Goal: Information Seeking & Learning: Check status

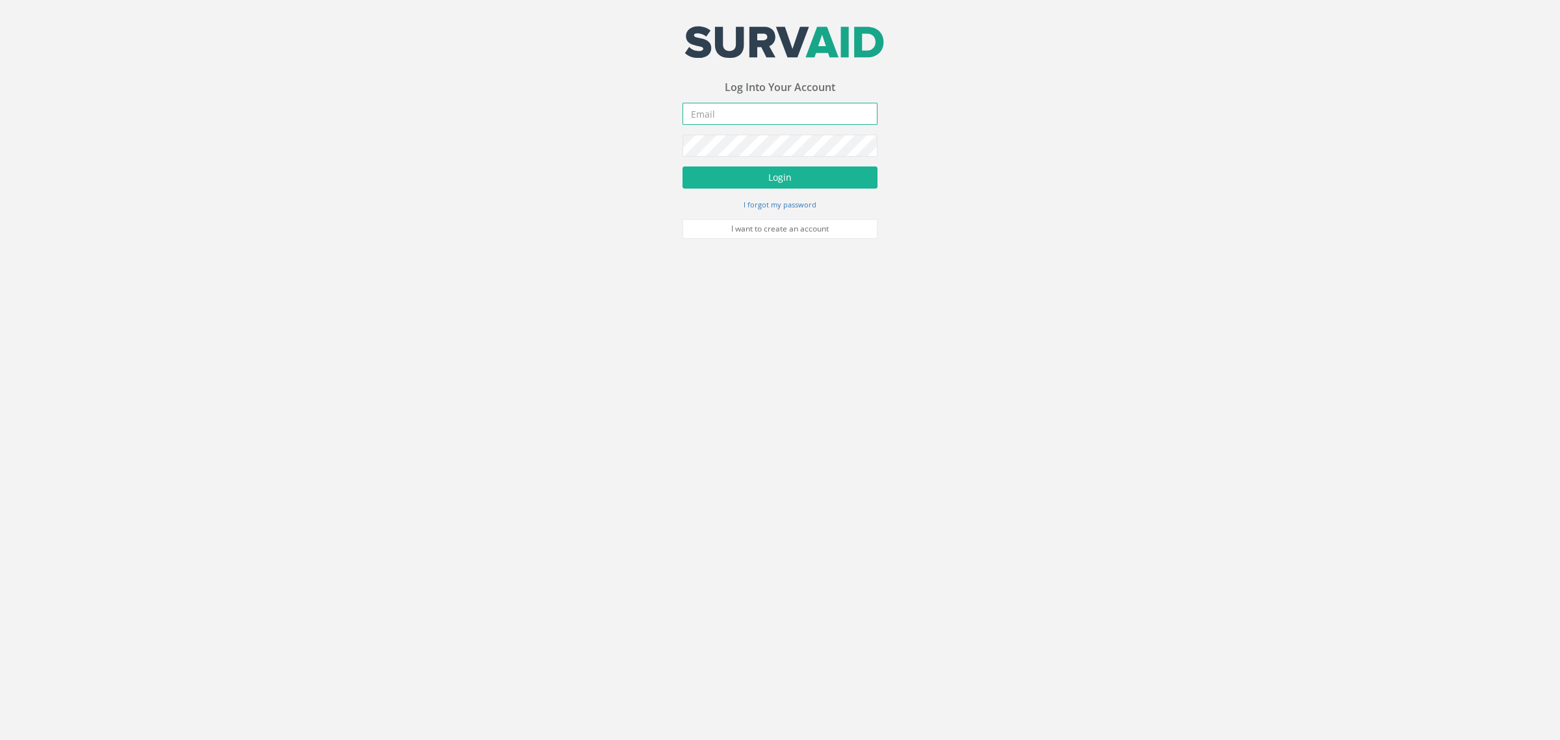
click at [753, 115] on input "email" at bounding box center [779, 114] width 195 height 22
type input "[PERSON_NAME][EMAIL_ADDRESS][PERSON_NAME][DOMAIN_NAME]"
click at [801, 183] on button "Login" at bounding box center [779, 177] width 195 height 22
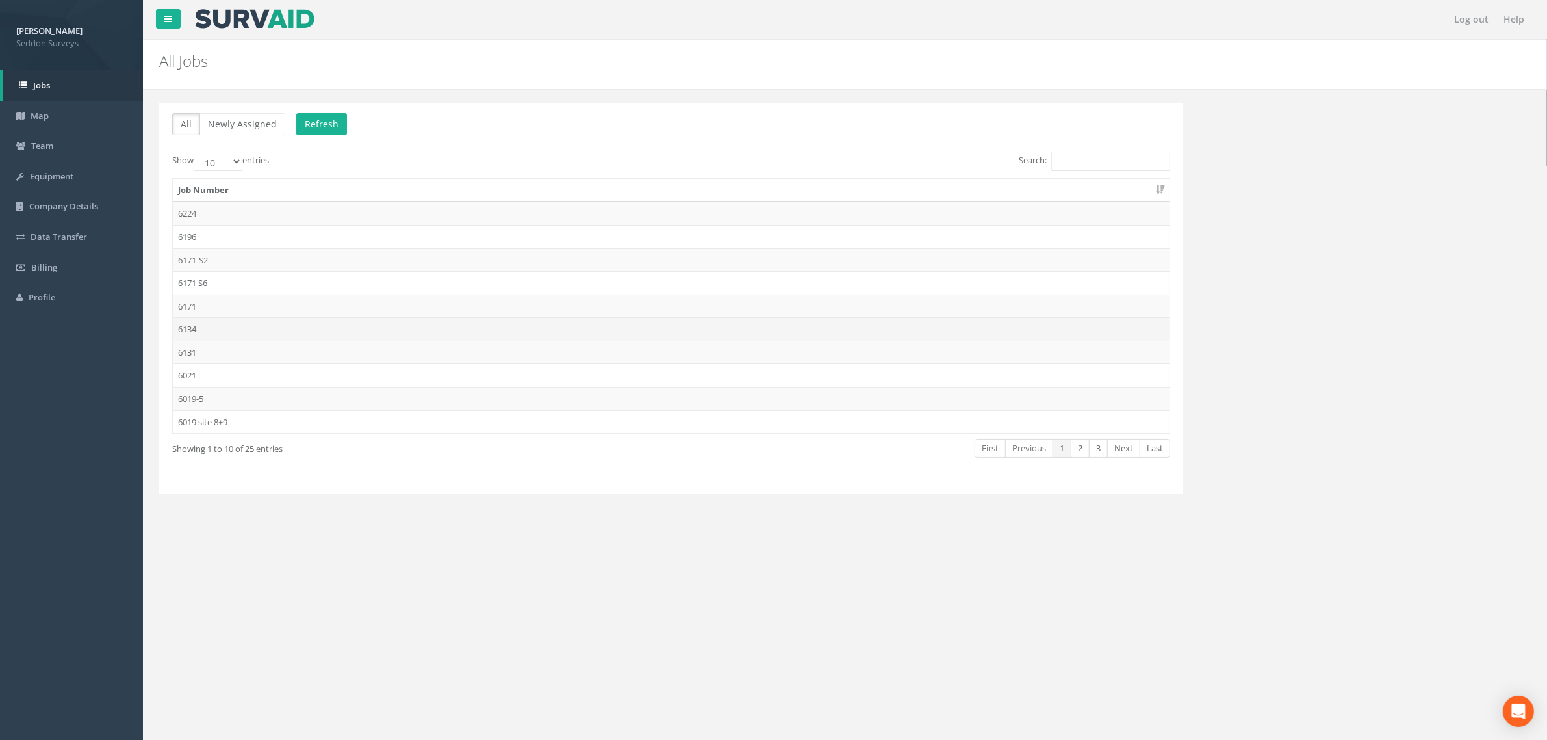
click at [196, 333] on td "6134" at bounding box center [671, 328] width 997 height 23
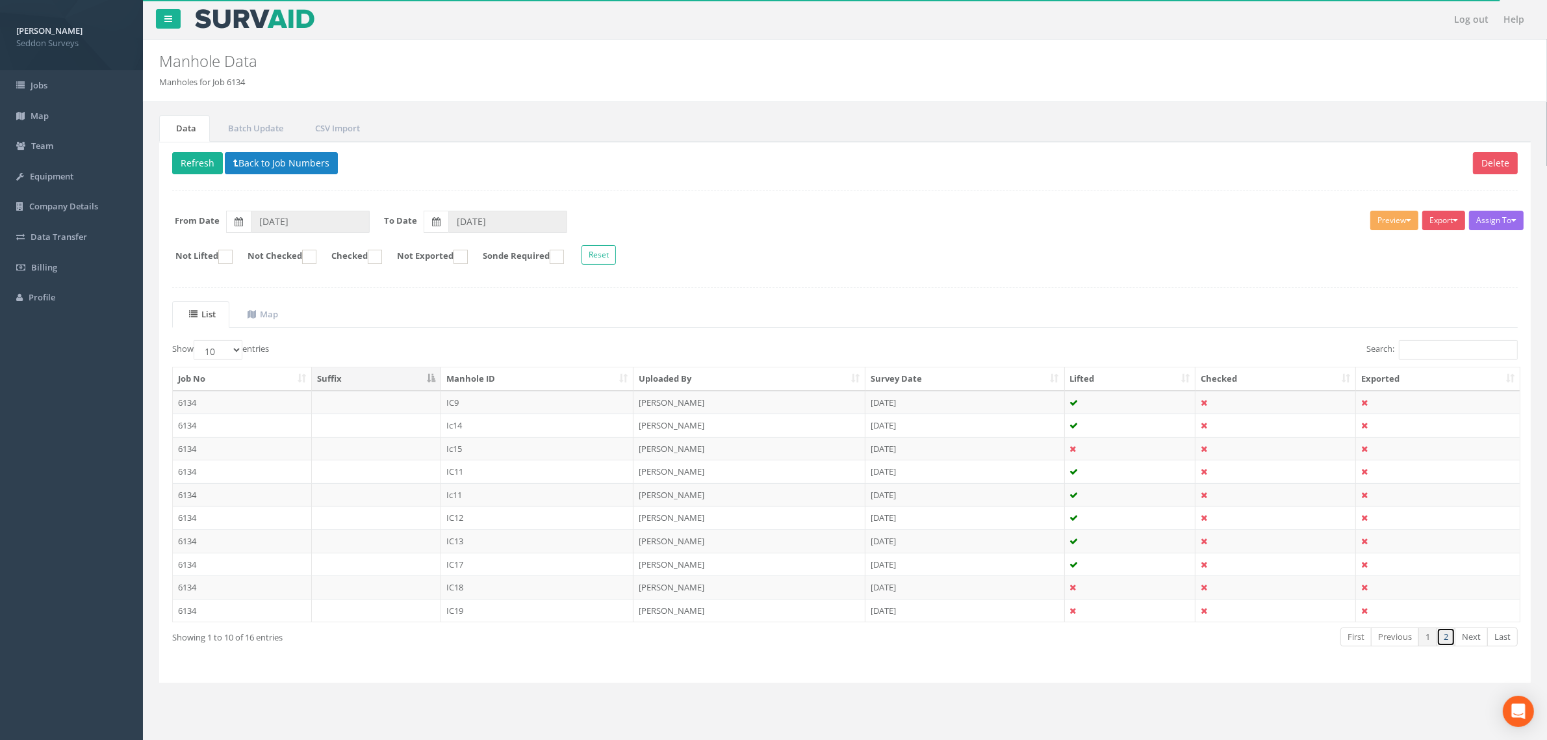
click at [1450, 641] on link "2" at bounding box center [1446, 636] width 19 height 19
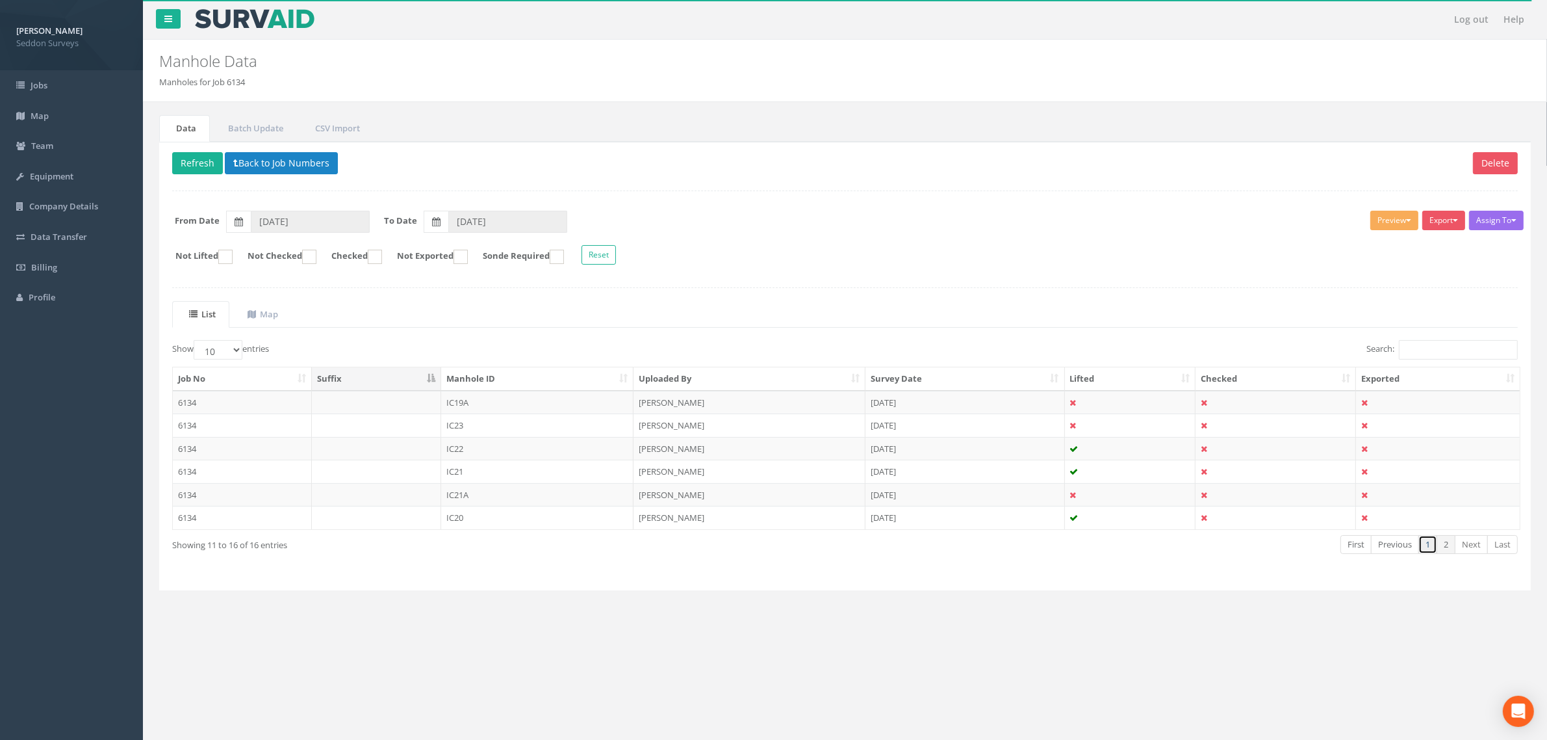
click at [1421, 550] on link "1" at bounding box center [1428, 544] width 19 height 19
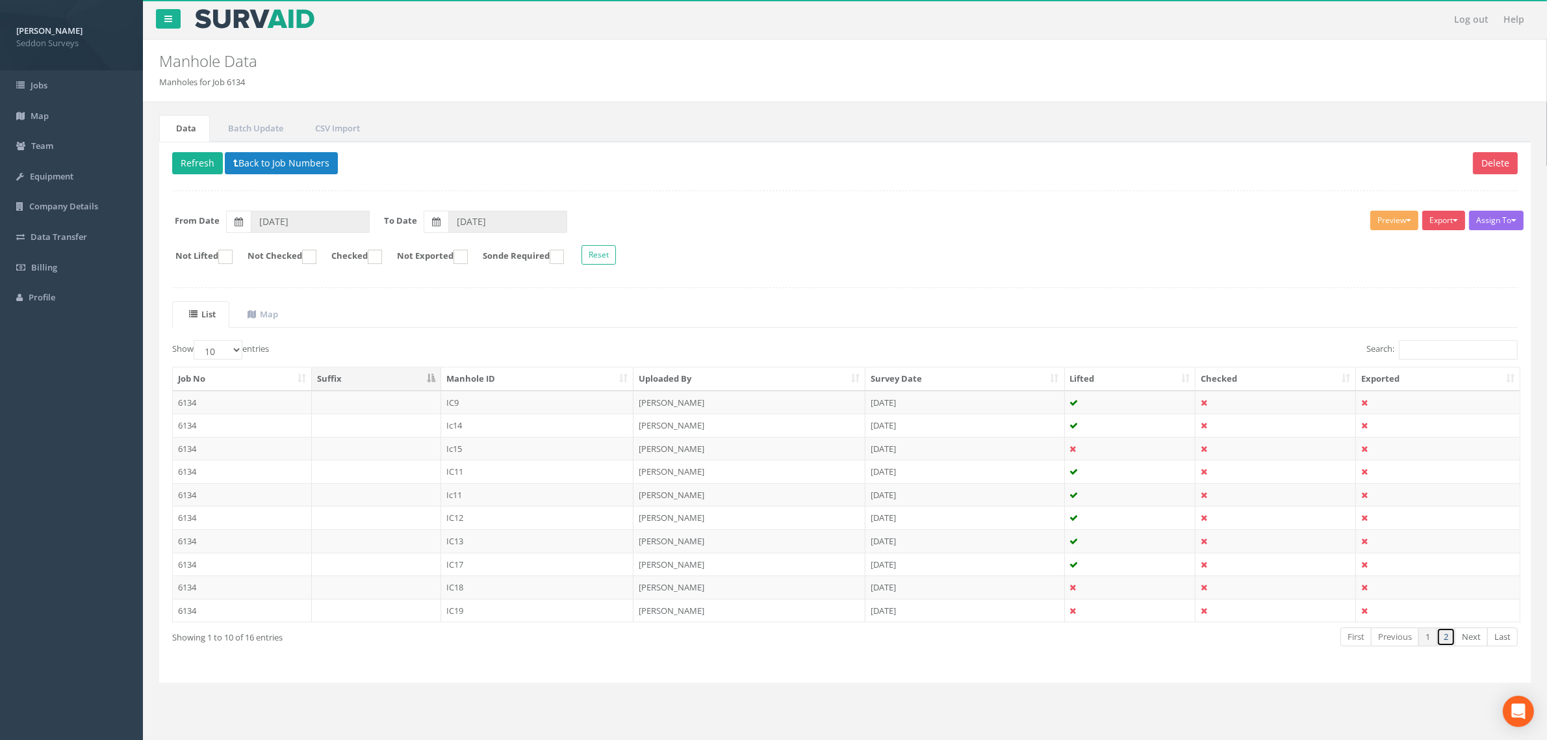
click at [1451, 644] on link "2" at bounding box center [1446, 636] width 19 height 19
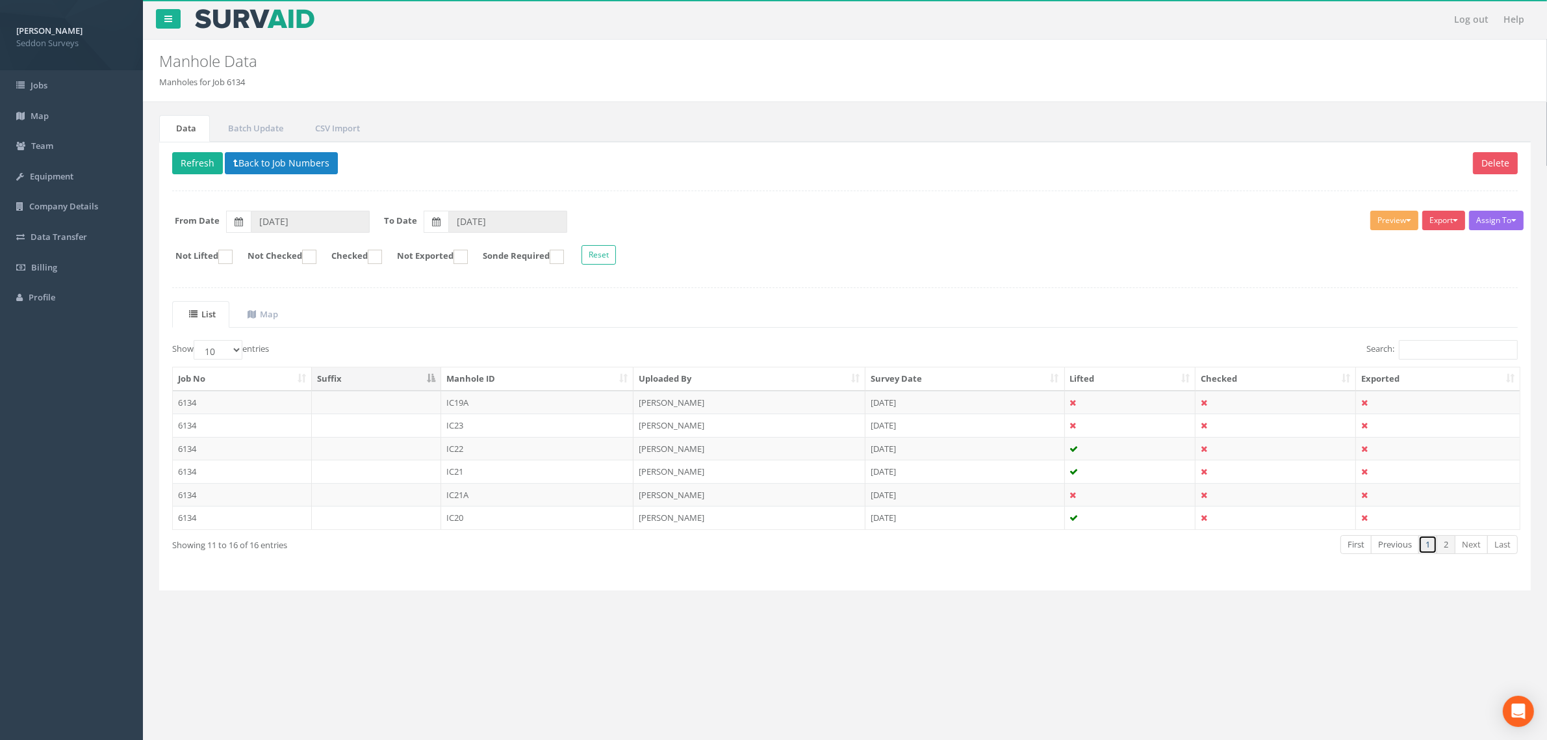
click at [1428, 550] on link "1" at bounding box center [1428, 544] width 19 height 19
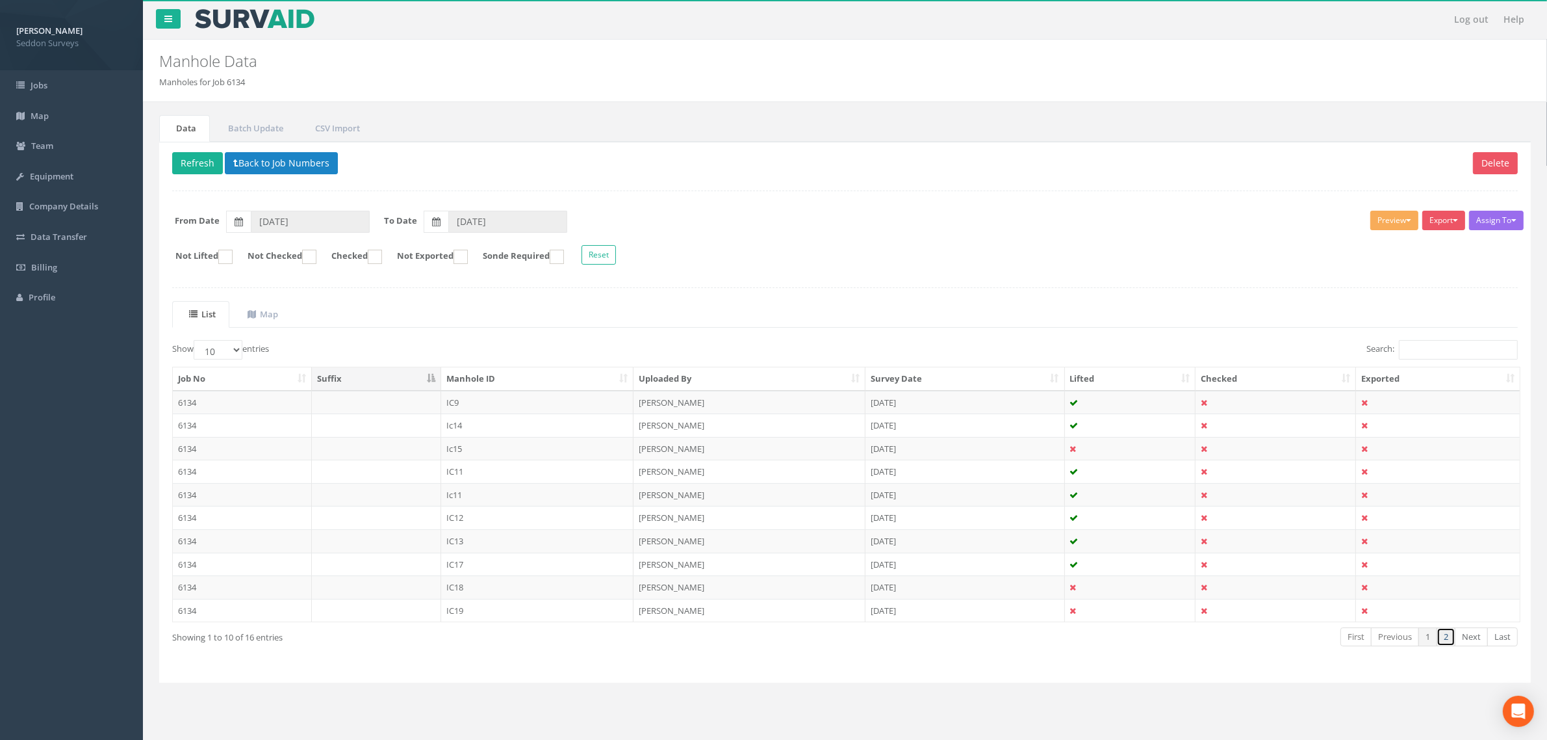
click at [1444, 638] on link "2" at bounding box center [1446, 636] width 19 height 19
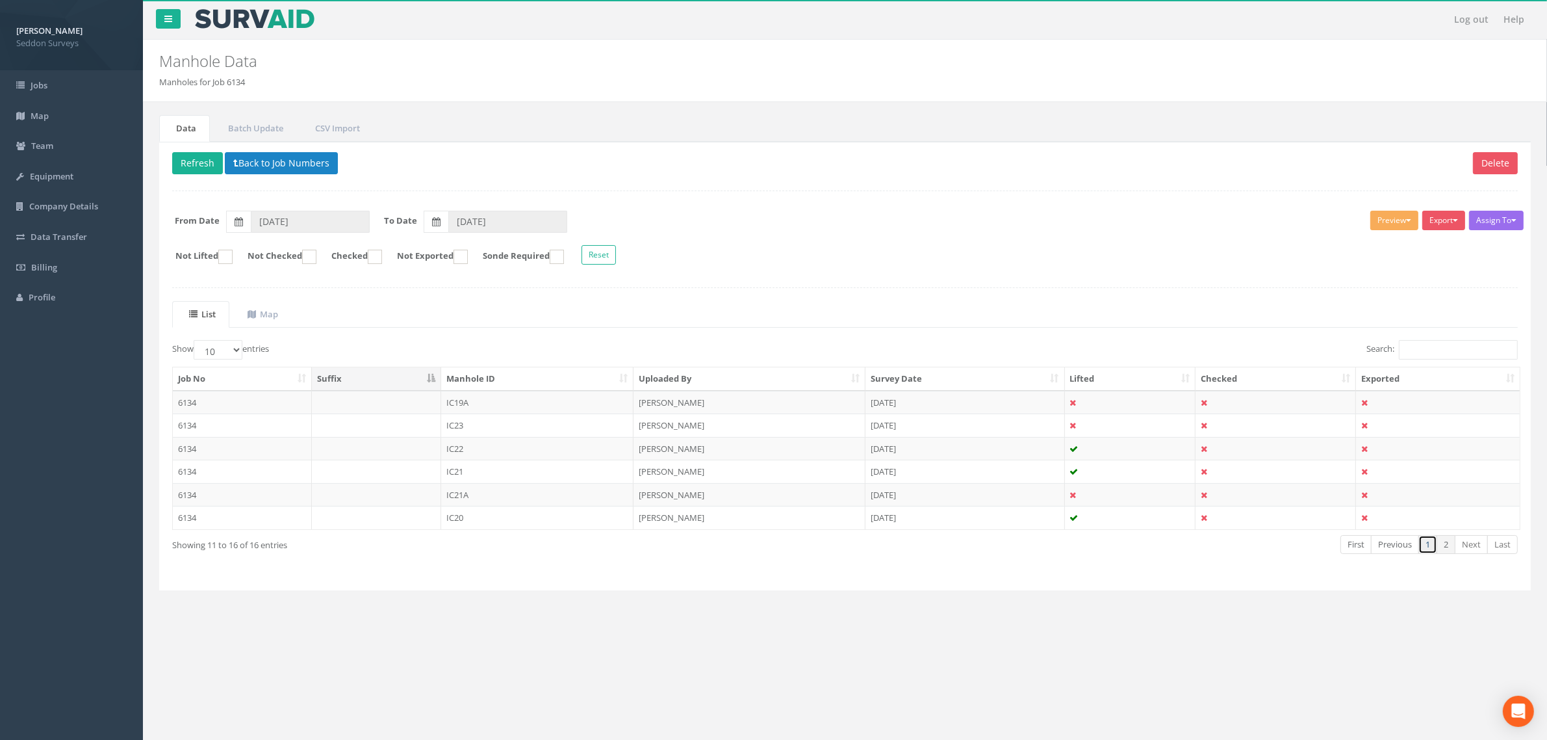
click at [1431, 550] on link "1" at bounding box center [1428, 544] width 19 height 19
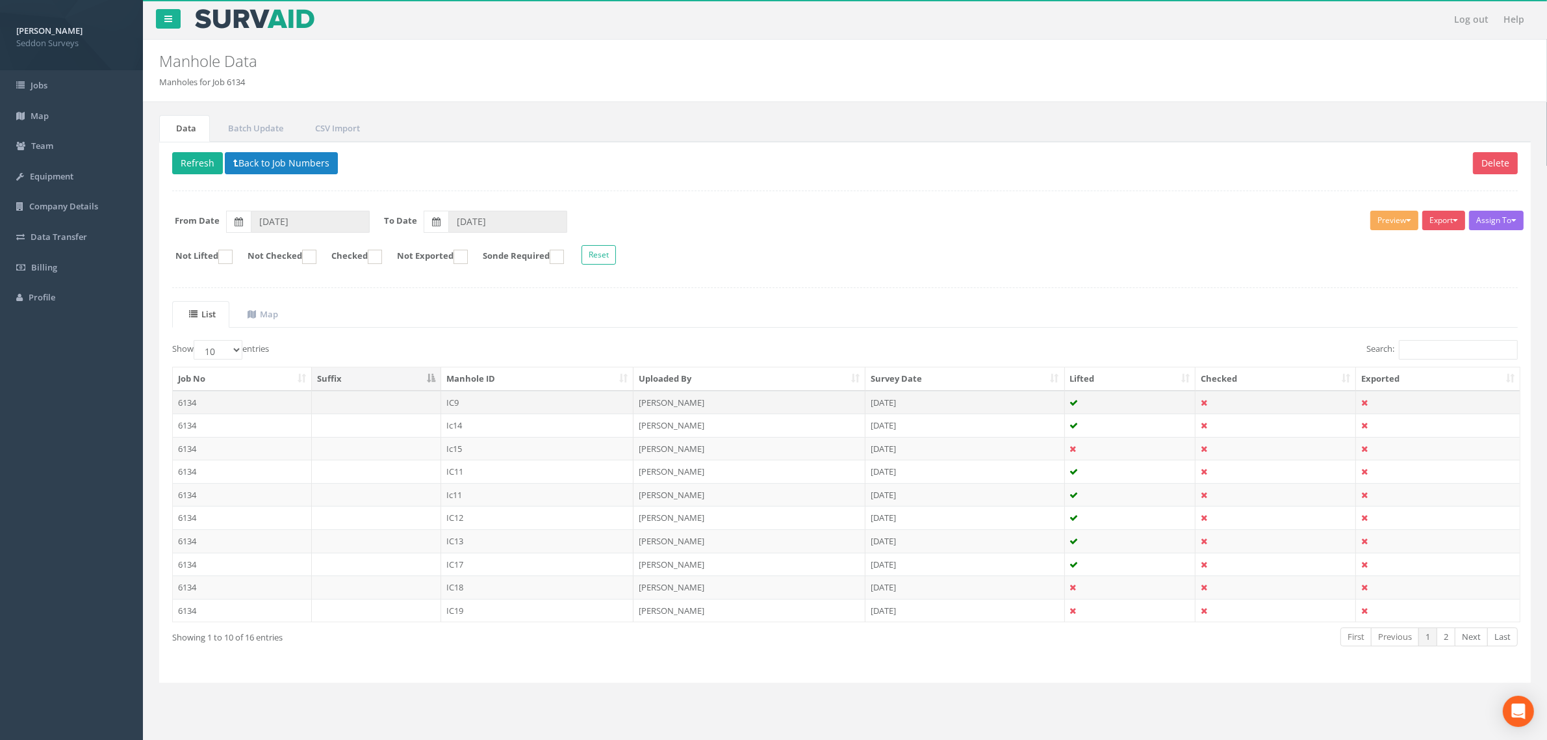
click at [458, 401] on td "IC9" at bounding box center [537, 402] width 192 height 23
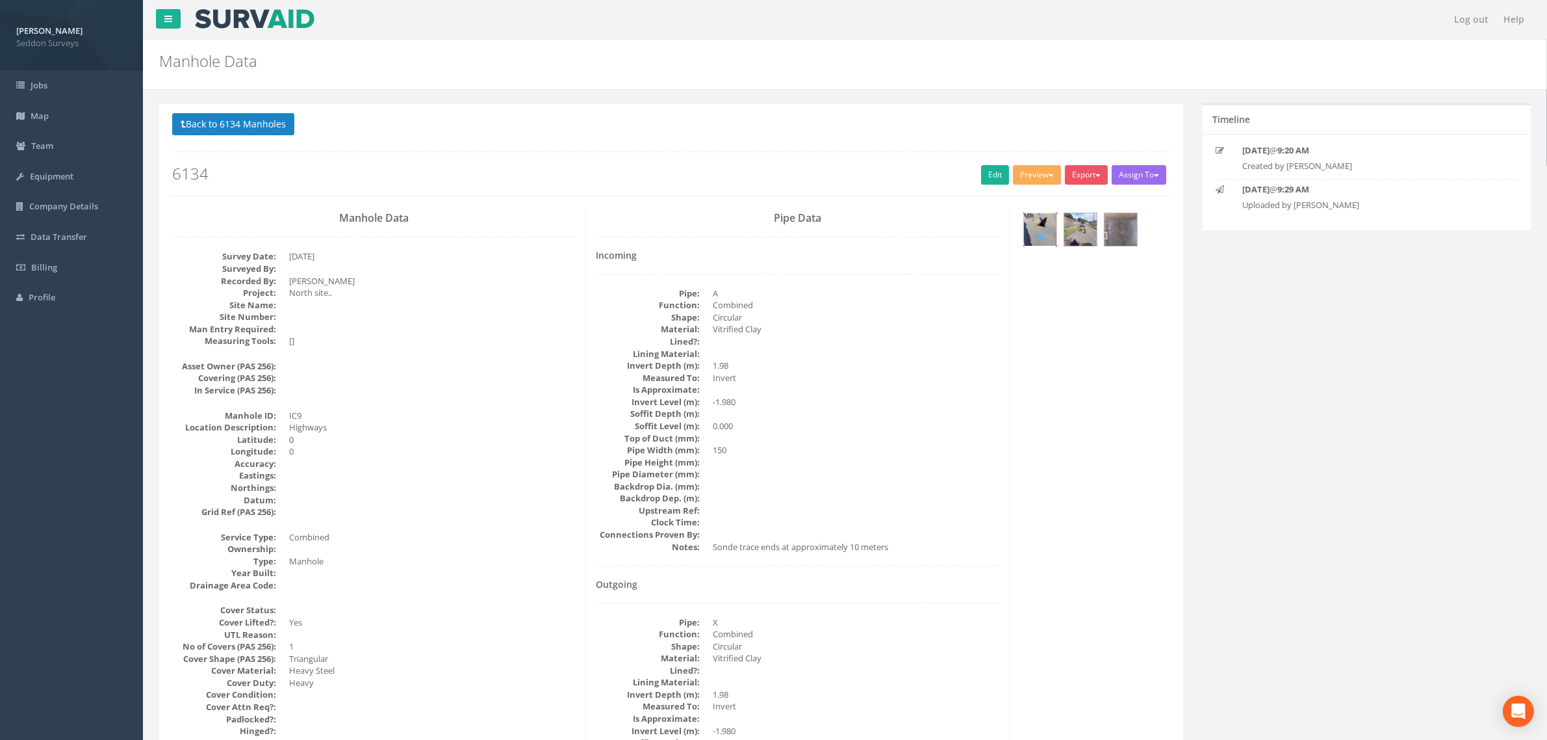
click at [1046, 229] on img at bounding box center [1040, 229] width 32 height 32
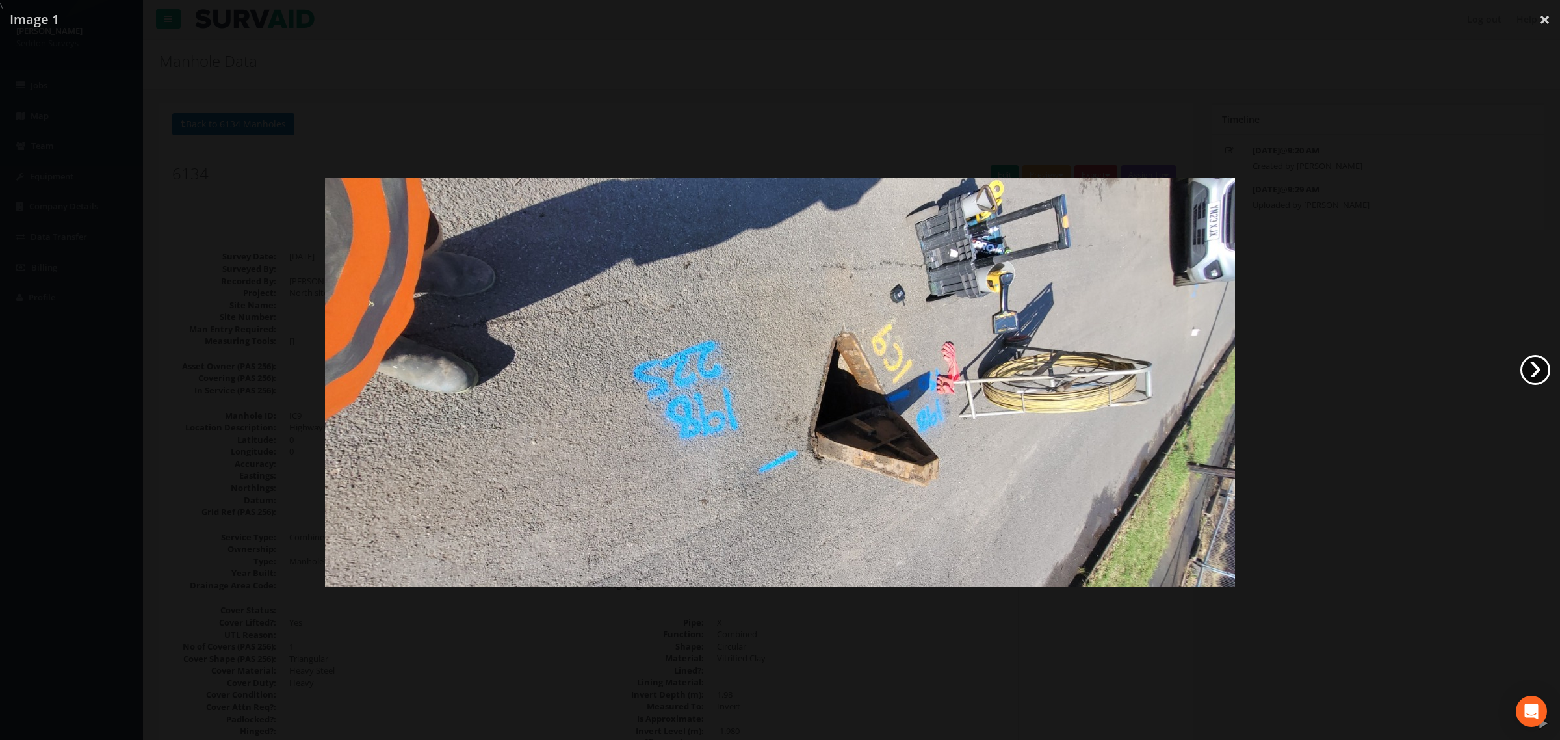
click at [1535, 363] on link "›" at bounding box center [1535, 370] width 30 height 30
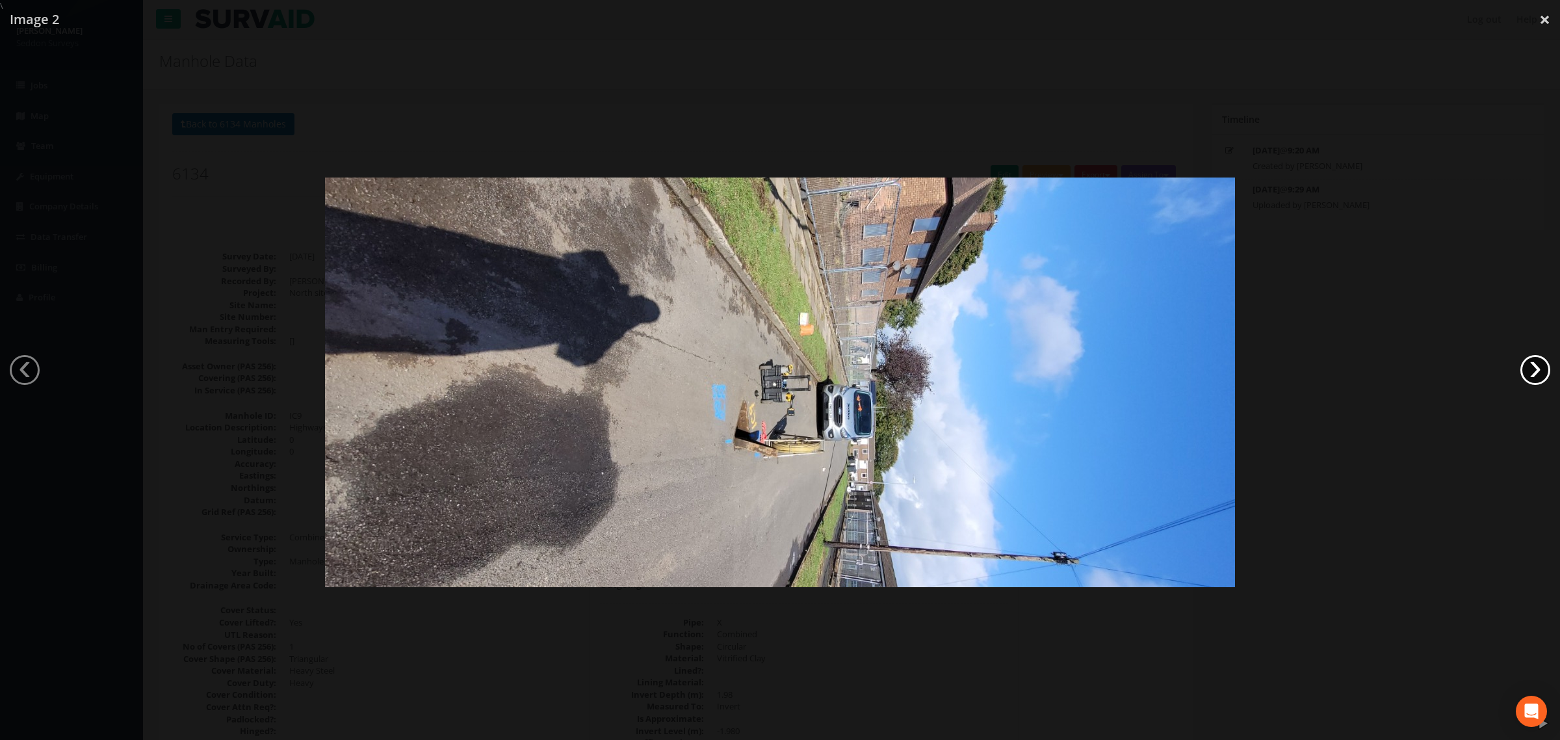
click at [1535, 363] on link "›" at bounding box center [1535, 370] width 30 height 30
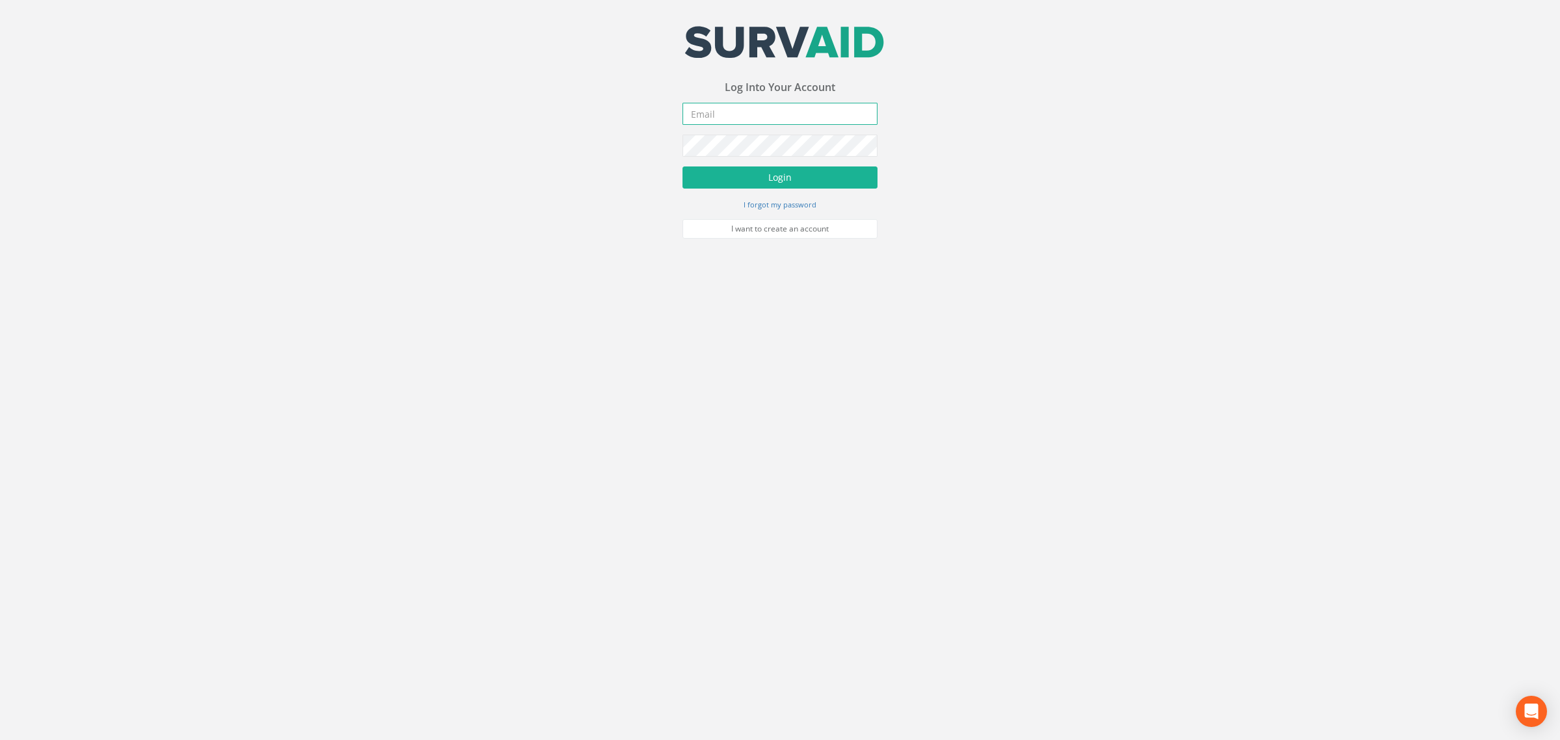
click at [738, 119] on input "email" at bounding box center [779, 114] width 195 height 22
type input "[PERSON_NAME][EMAIL_ADDRESS][PERSON_NAME][DOMAIN_NAME]"
click at [813, 186] on button "Login" at bounding box center [779, 177] width 195 height 22
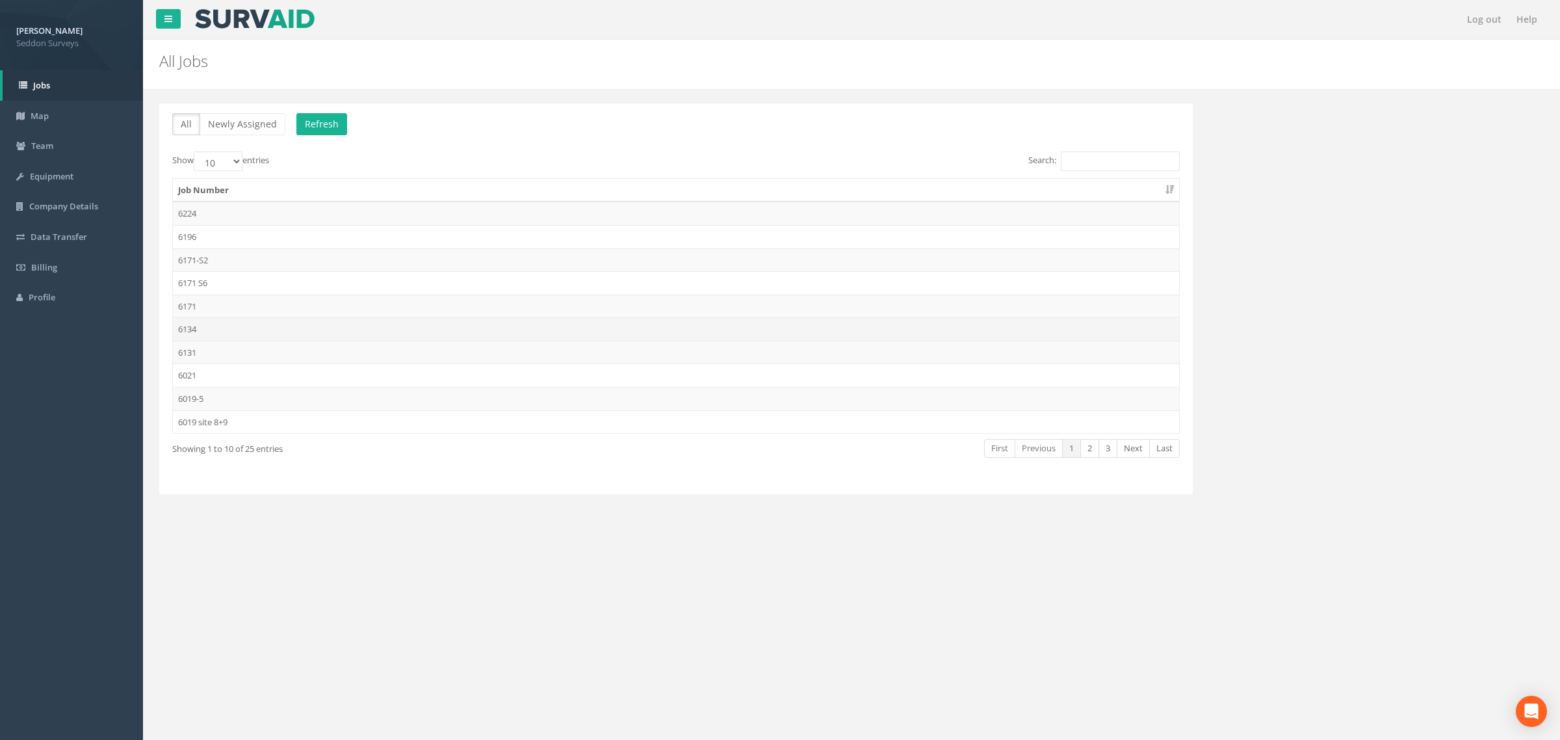
click at [196, 332] on td "6134" at bounding box center [676, 328] width 1006 height 23
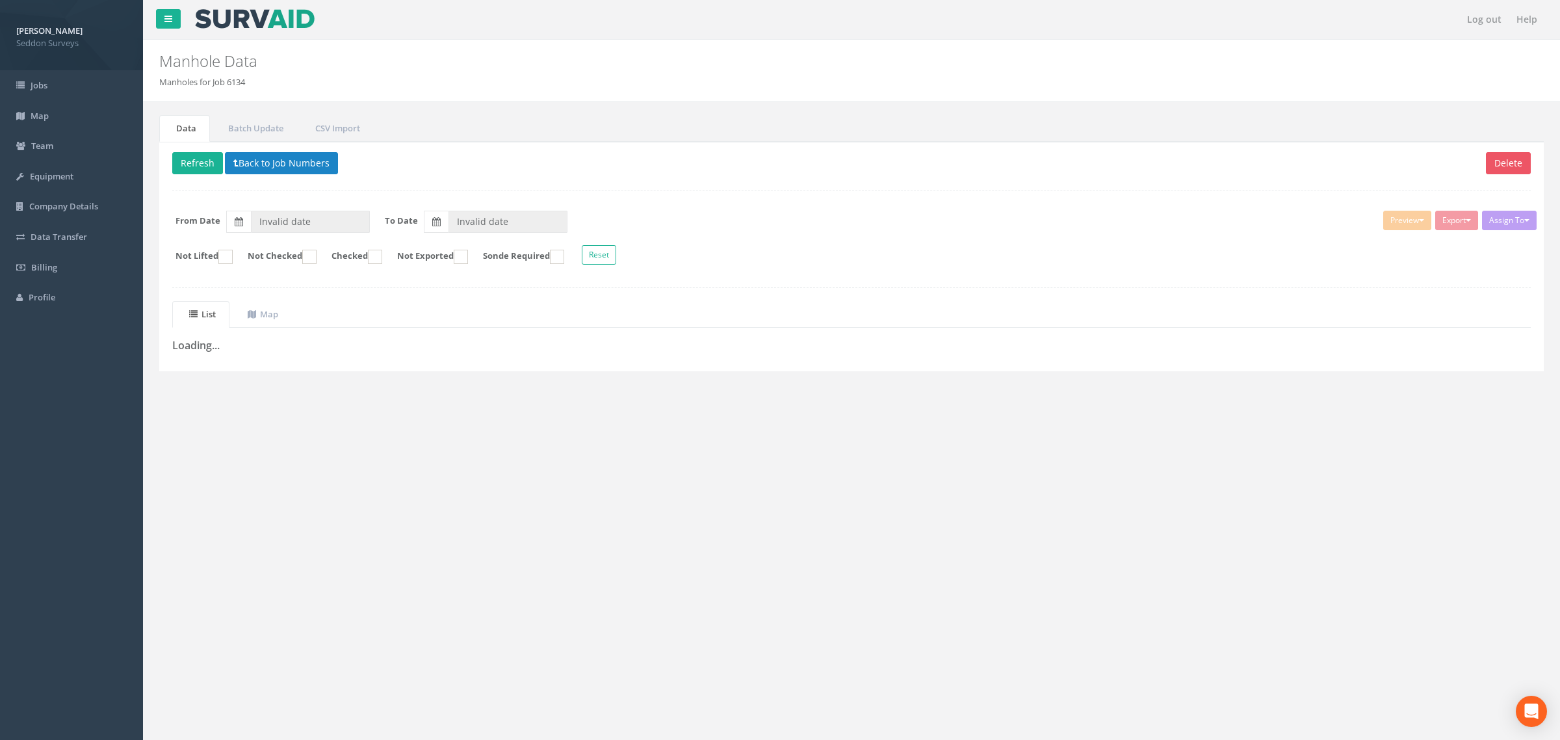
type input "[DATE]"
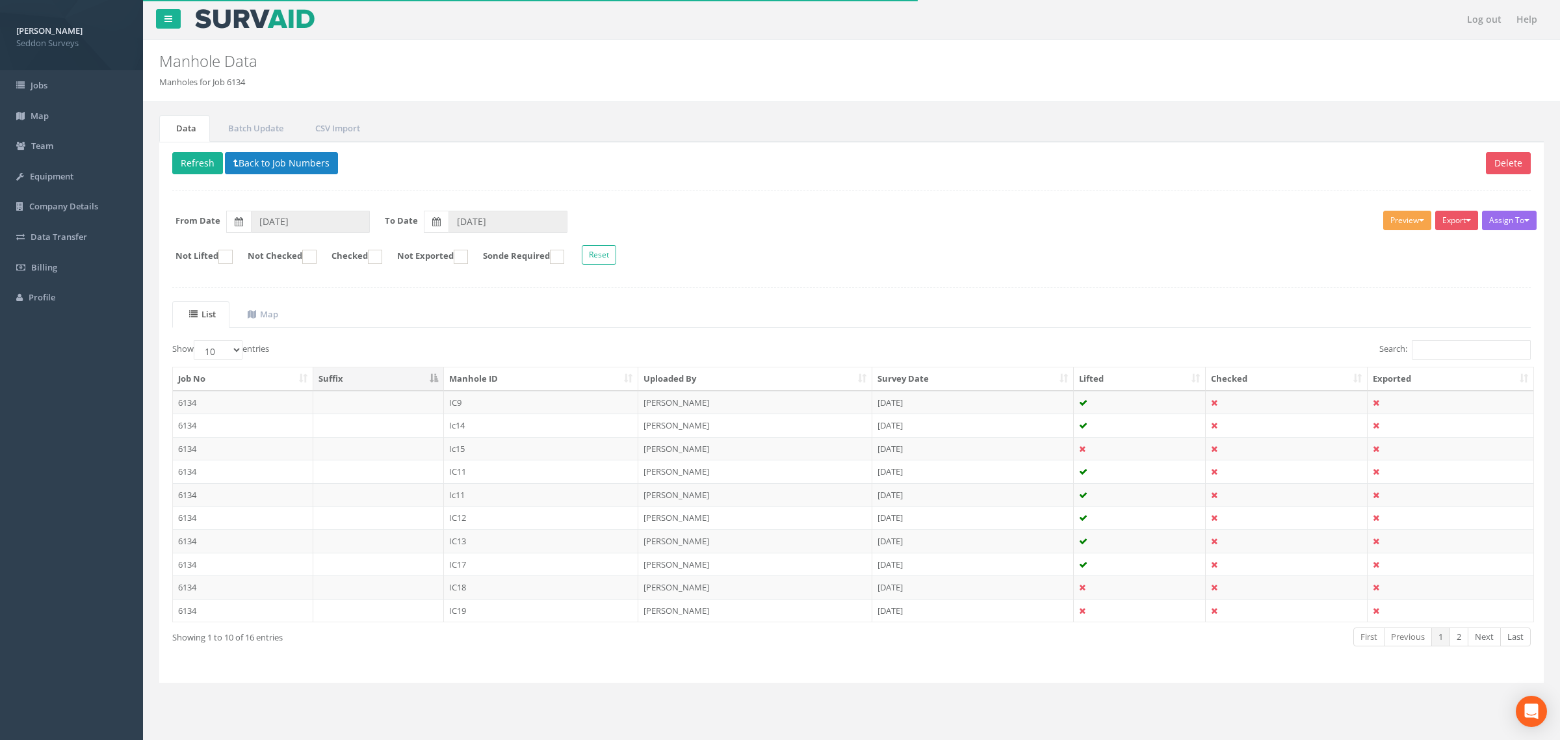
click at [1415, 218] on button "Preview" at bounding box center [1407, 220] width 48 height 19
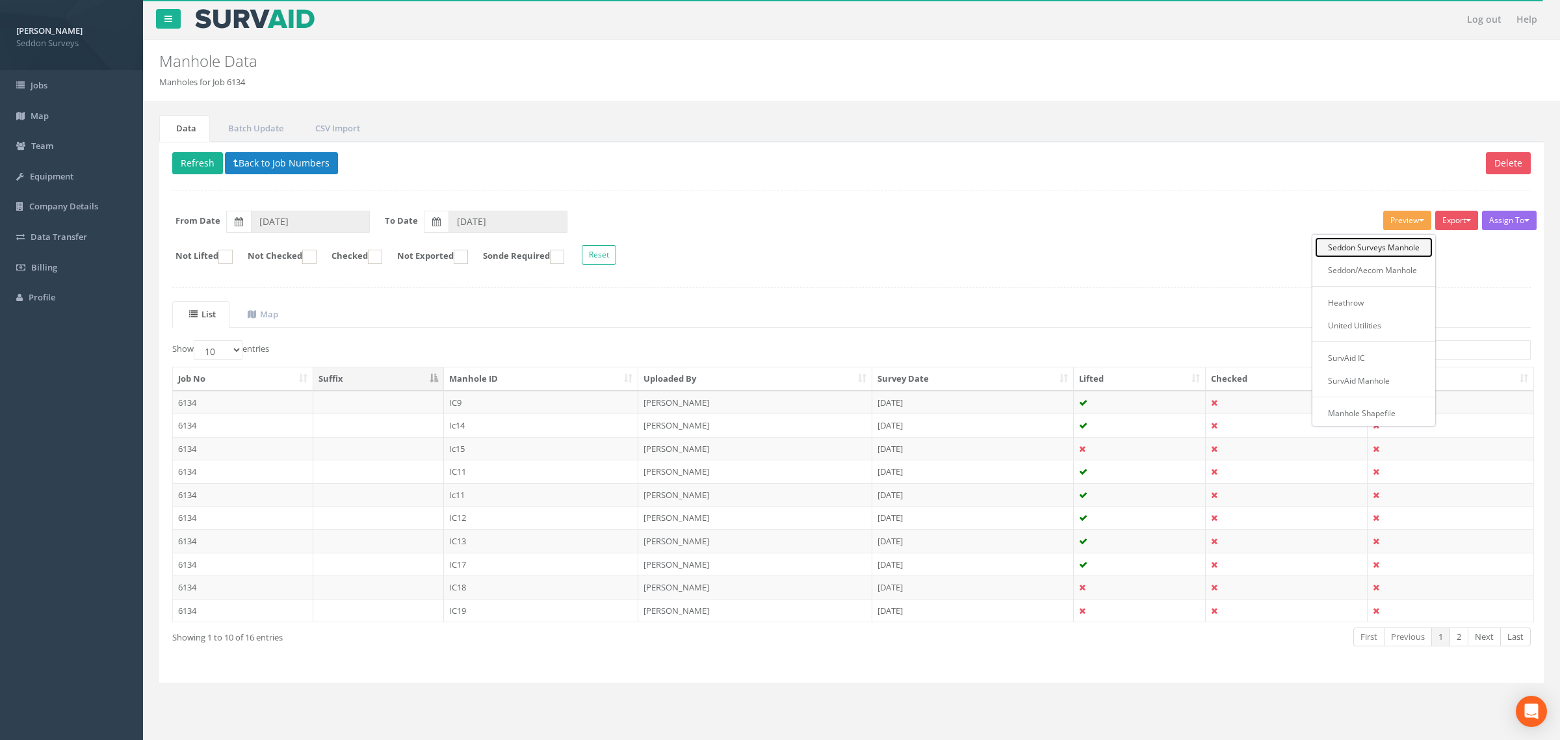
click at [1397, 250] on link "Seddon Surveys Manhole" at bounding box center [1374, 247] width 118 height 20
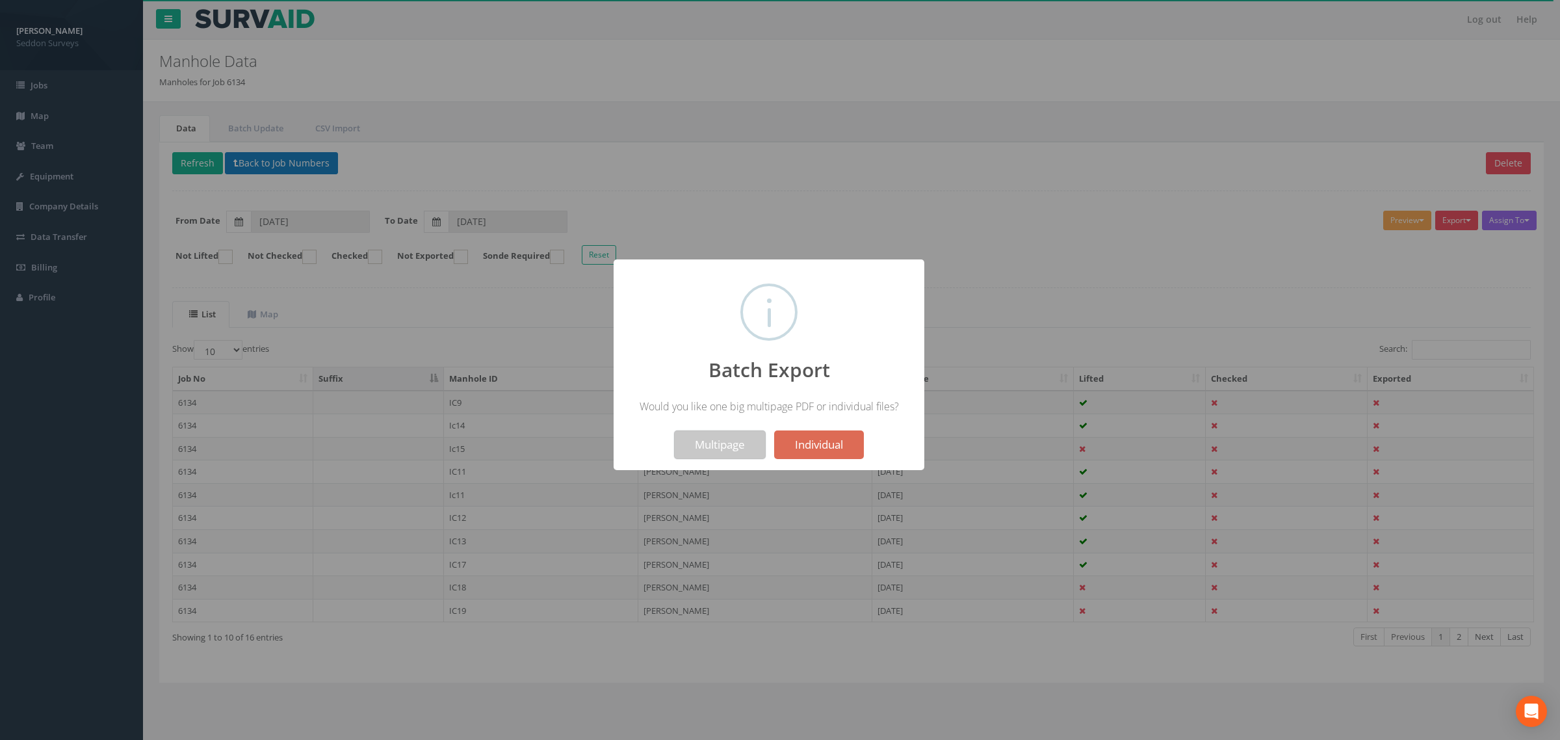
click at [723, 445] on button "Multipage" at bounding box center [720, 444] width 92 height 29
